Goal: Check status: Check status

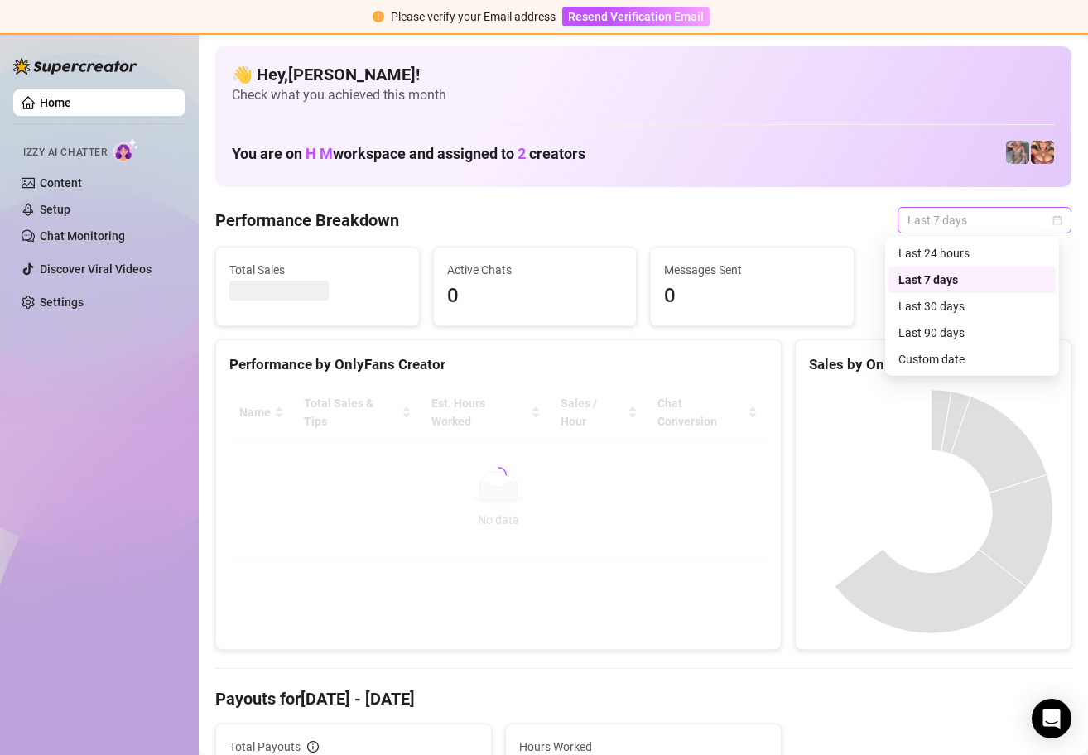
click at [1049, 216] on div "Last 7 days" at bounding box center [984, 220] width 174 height 26
click at [963, 364] on div "Custom date" at bounding box center [971, 359] width 147 height 18
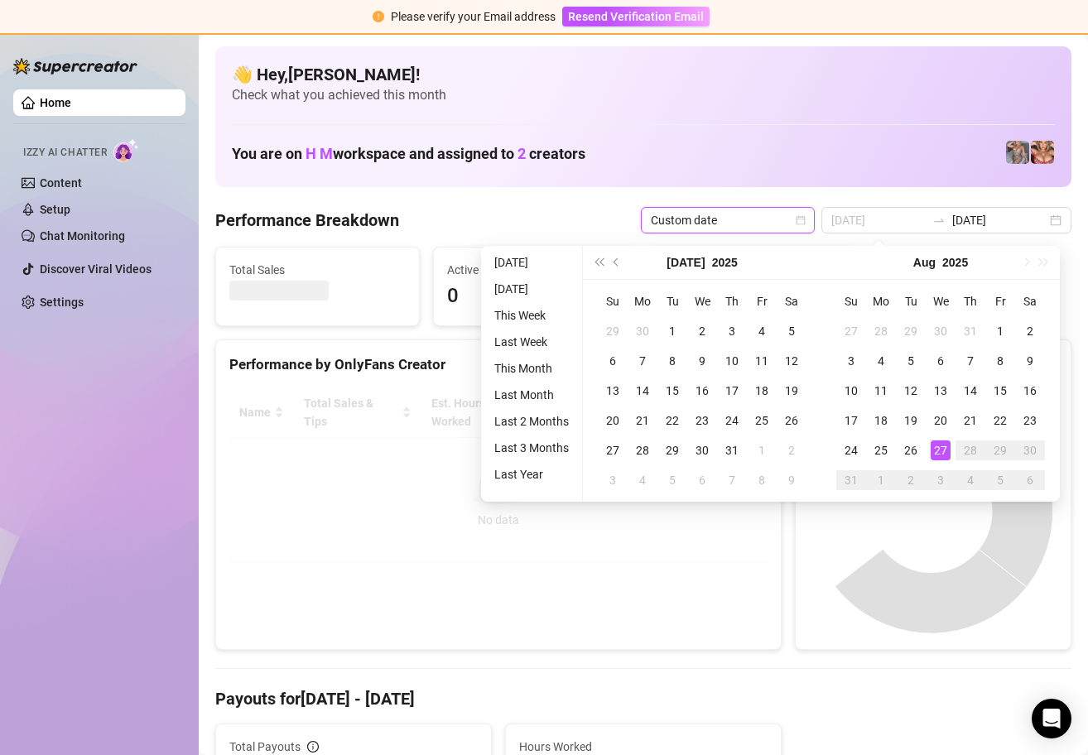
click at [936, 445] on div "27" at bounding box center [941, 450] width 20 height 20
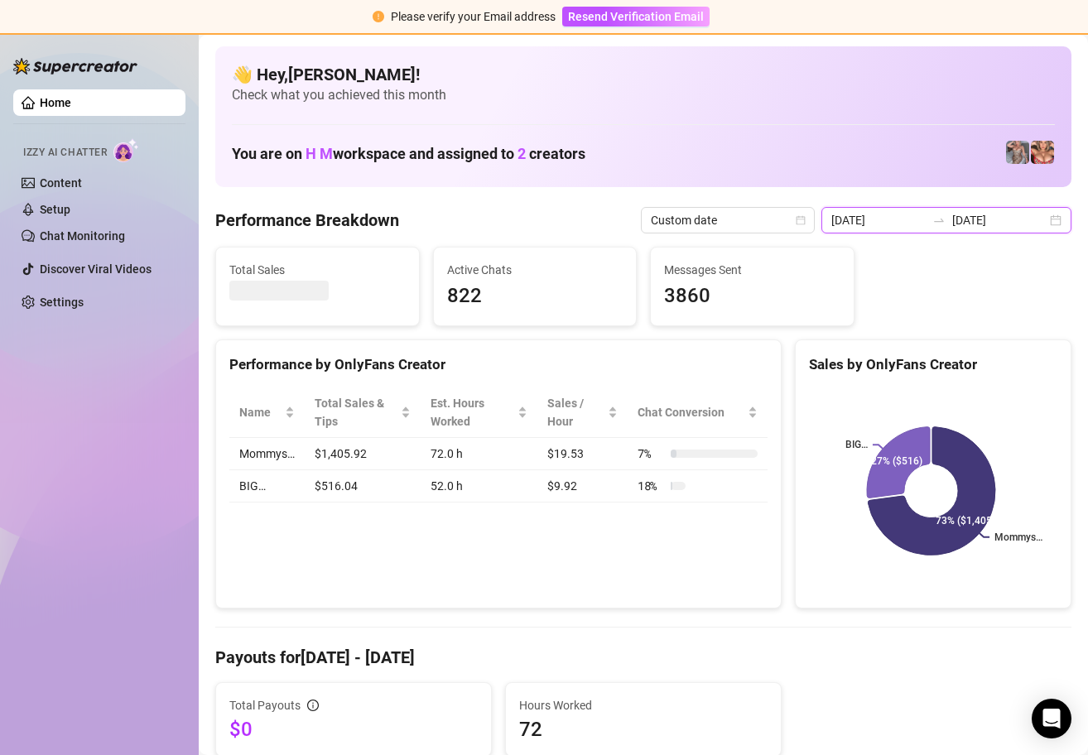
click at [905, 220] on input "[DATE]" at bounding box center [878, 220] width 94 height 18
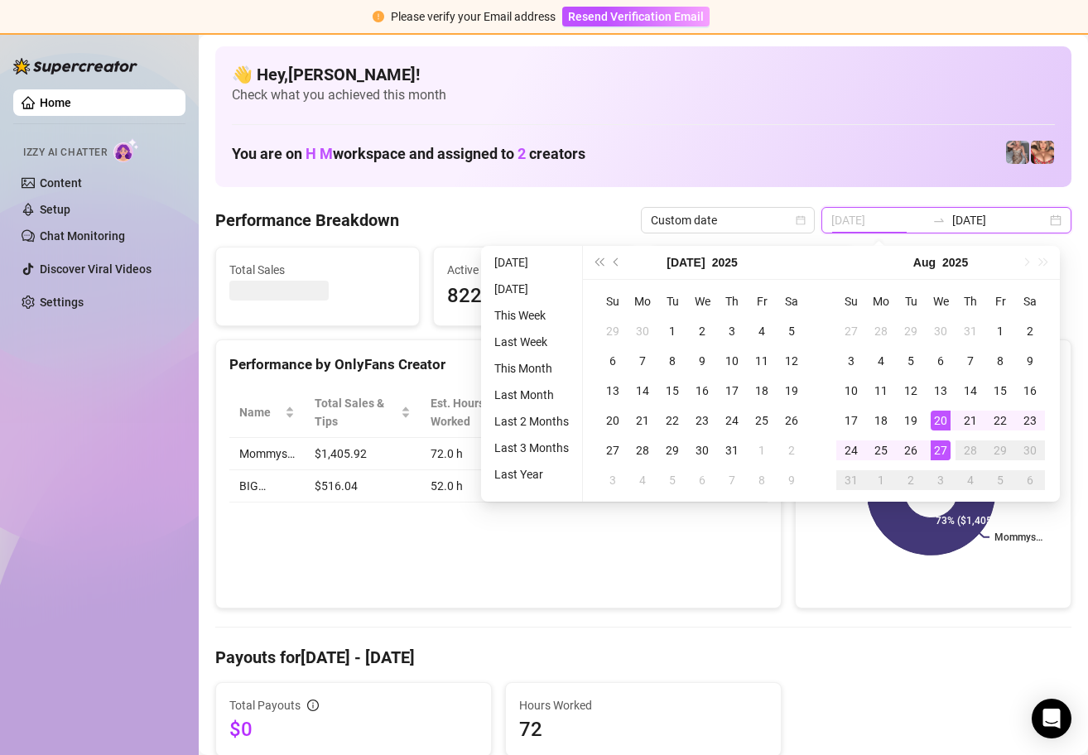
type input "[DATE]"
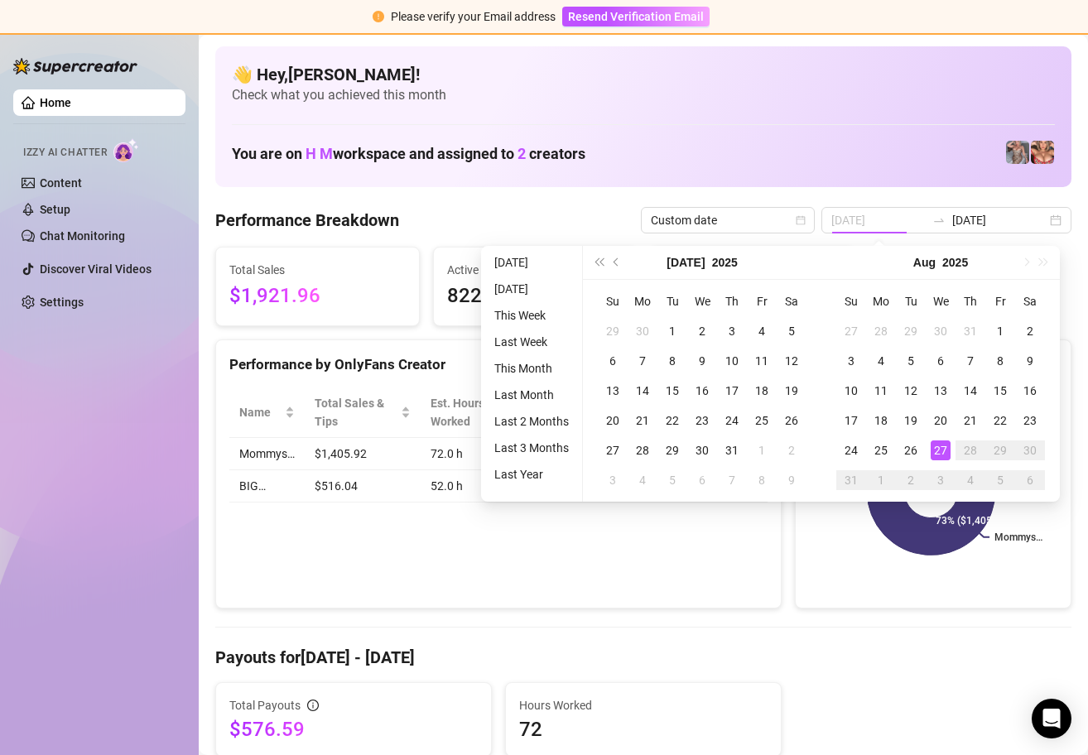
click at [937, 452] on div "27" at bounding box center [941, 450] width 20 height 20
type input "[DATE]"
